Goal: Task Accomplishment & Management: Complete application form

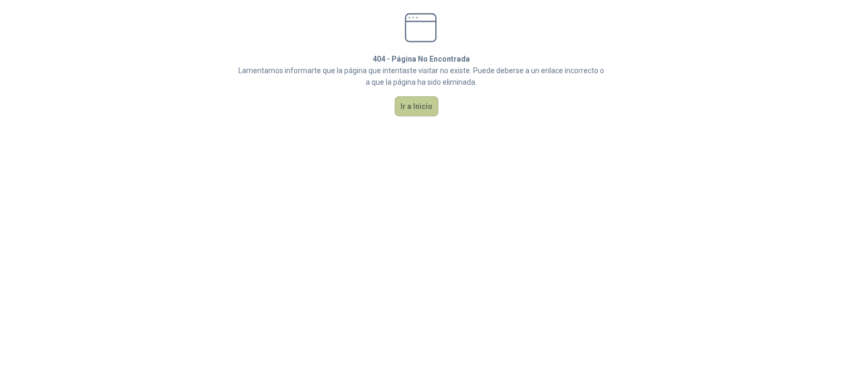
click at [402, 107] on button "Ir a Inicio" at bounding box center [417, 106] width 44 height 20
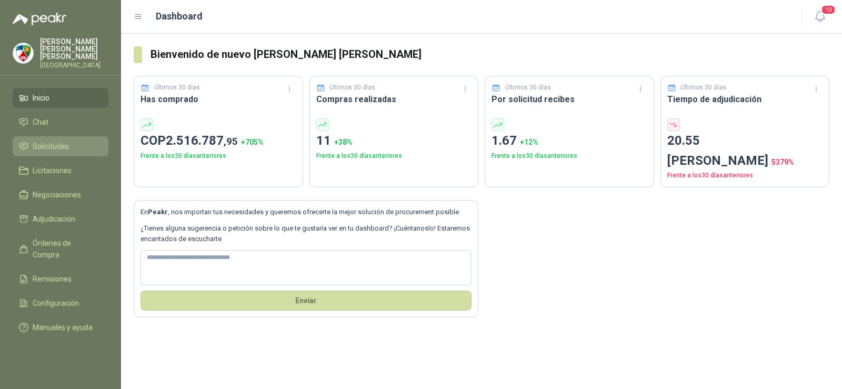
click at [61, 141] on span "Solicitudes" at bounding box center [51, 147] width 36 height 12
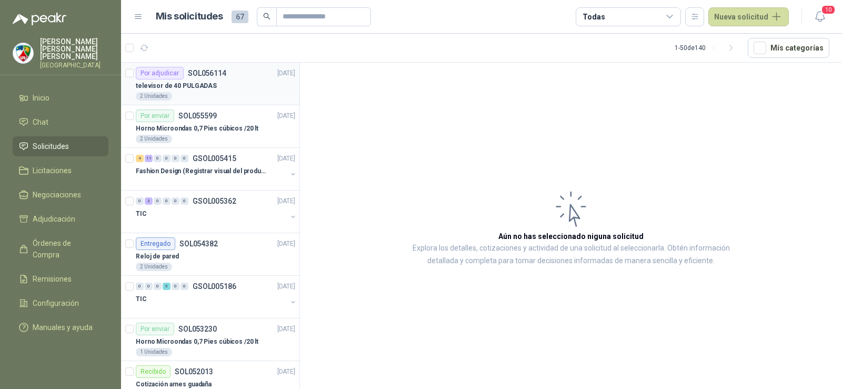
click at [208, 90] on p "televisor de 40 PULGADAS" at bounding box center [176, 86] width 81 height 10
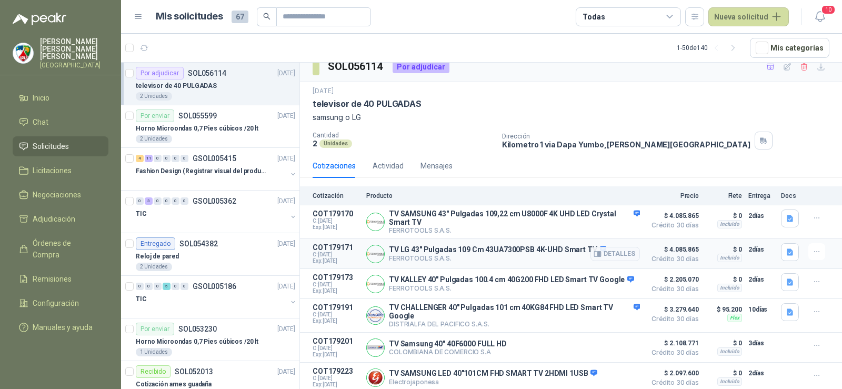
scroll to position [15, 0]
click at [738, 7] on button "Nueva solicitud" at bounding box center [748, 16] width 81 height 19
click at [743, 41] on link "Solicitud" at bounding box center [760, 42] width 89 height 18
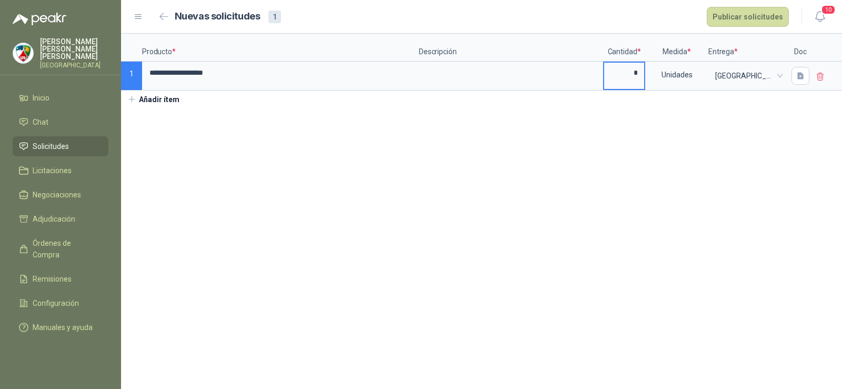
type input "*"
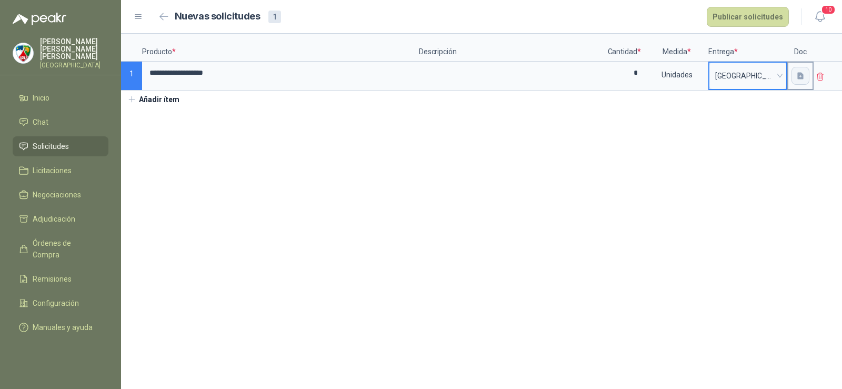
click at [798, 67] on button "button" at bounding box center [800, 76] width 18 height 18
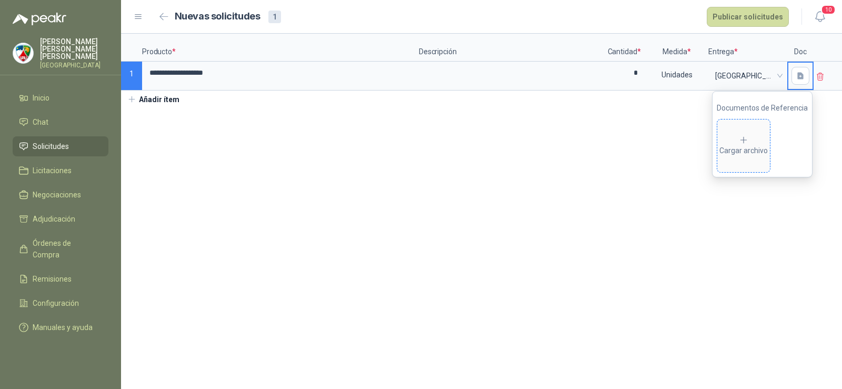
click at [738, 147] on div "Cargar archivo" at bounding box center [743, 145] width 48 height 21
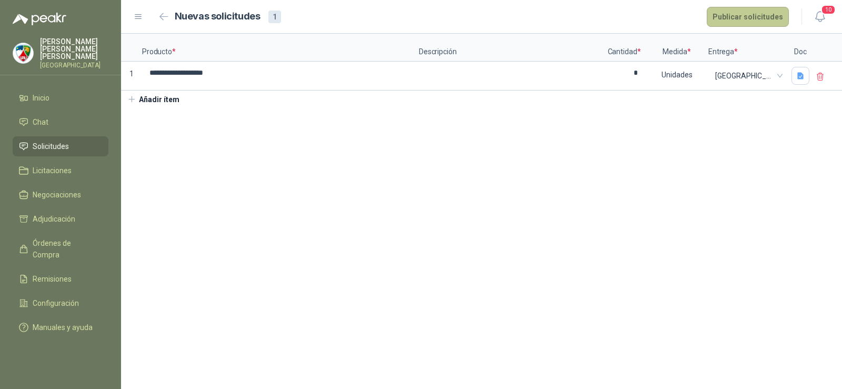
click at [749, 14] on button "Publicar solicitudes" at bounding box center [748, 17] width 82 height 20
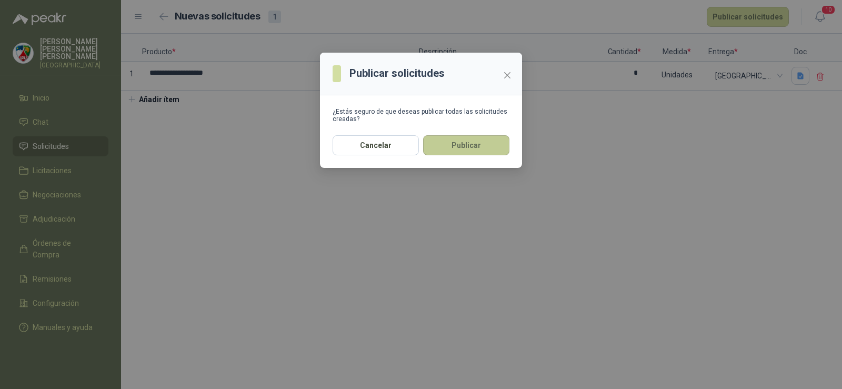
click at [479, 144] on button "Publicar" at bounding box center [466, 145] width 86 height 20
